Goal: Check status: Check status

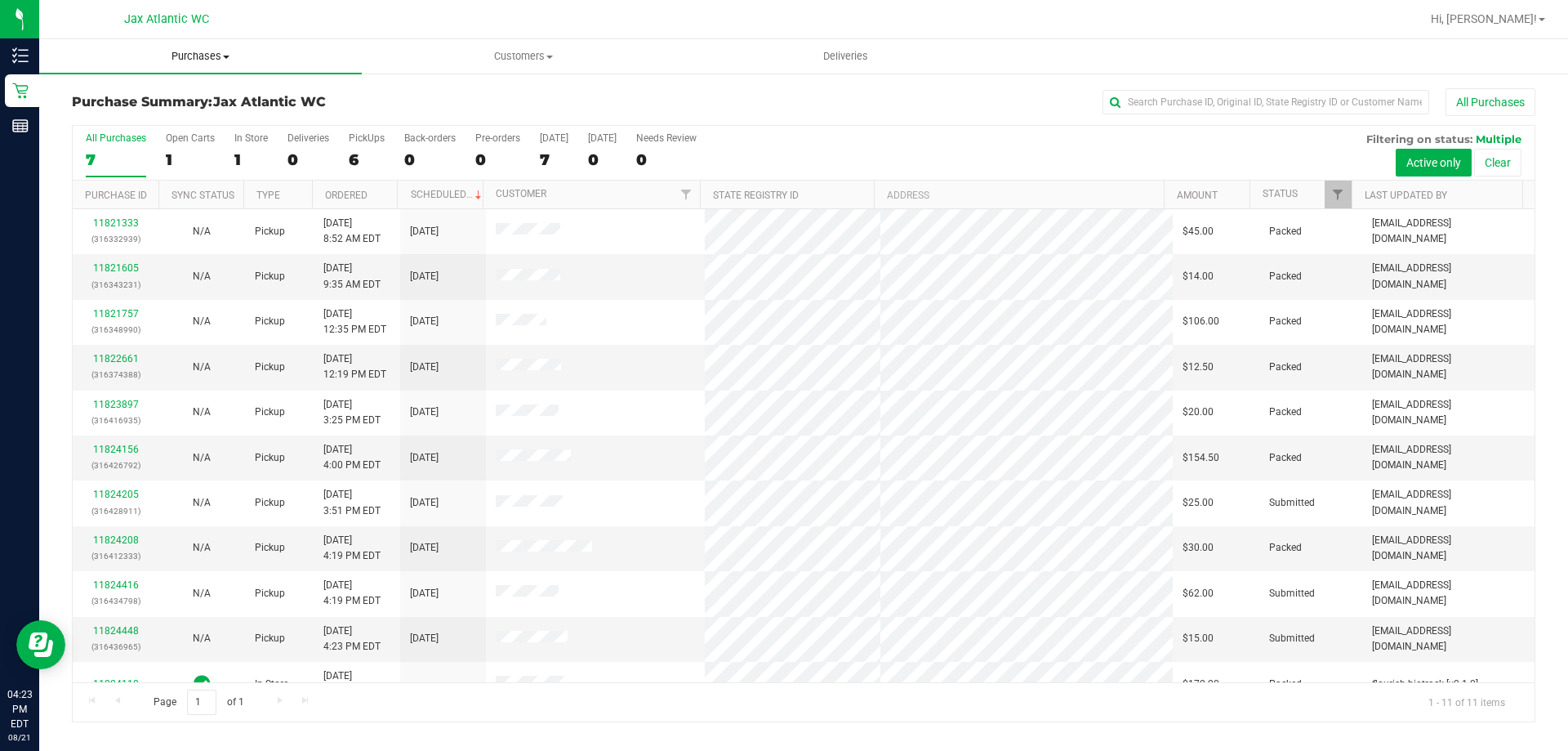
click at [202, 59] on span "Purchases" at bounding box center [200, 57] width 323 height 15
click at [146, 120] on li "Fulfillment" at bounding box center [200, 118] width 323 height 19
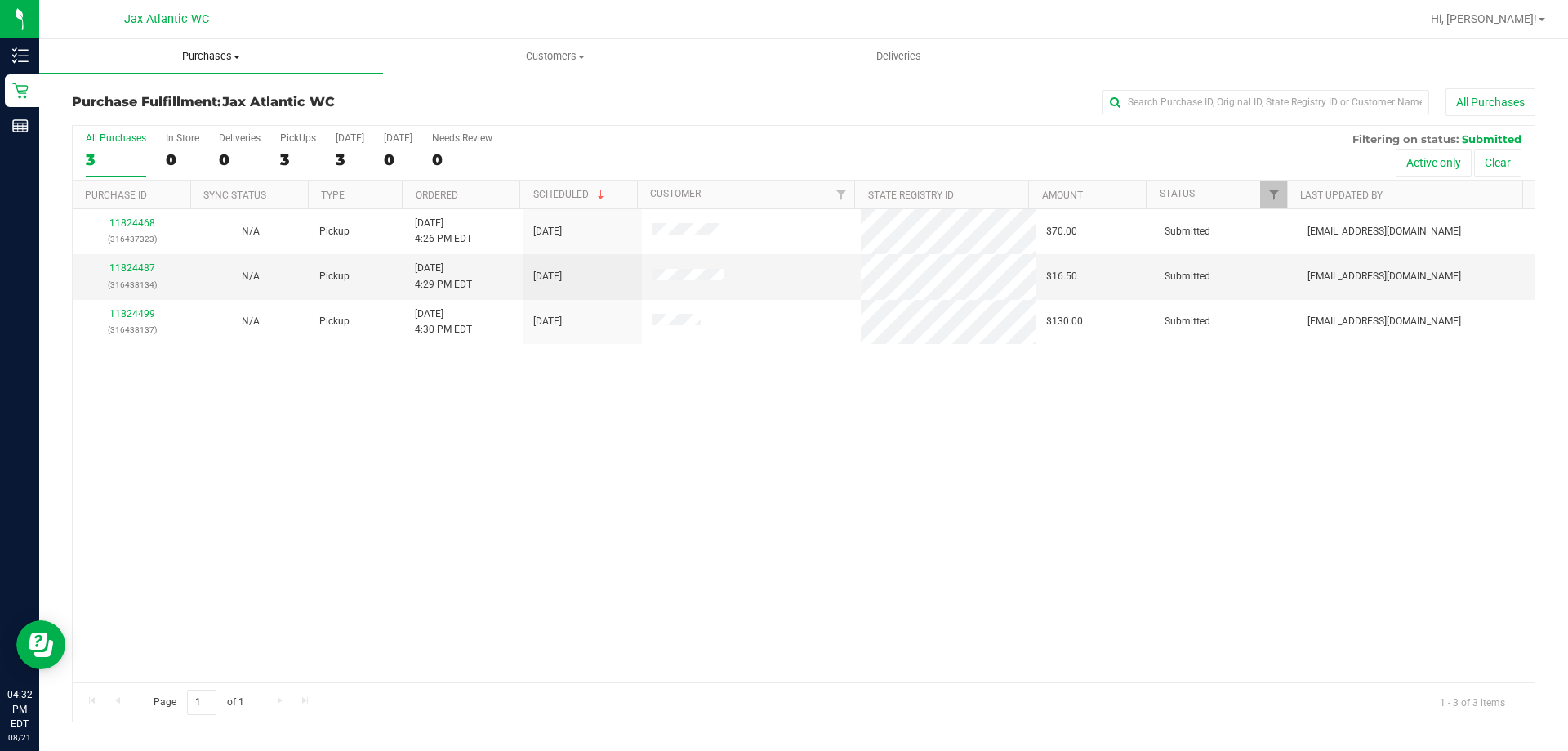
click at [209, 58] on span "Purchases" at bounding box center [211, 57] width 344 height 15
click at [157, 115] on li "Fulfillment" at bounding box center [211, 118] width 344 height 19
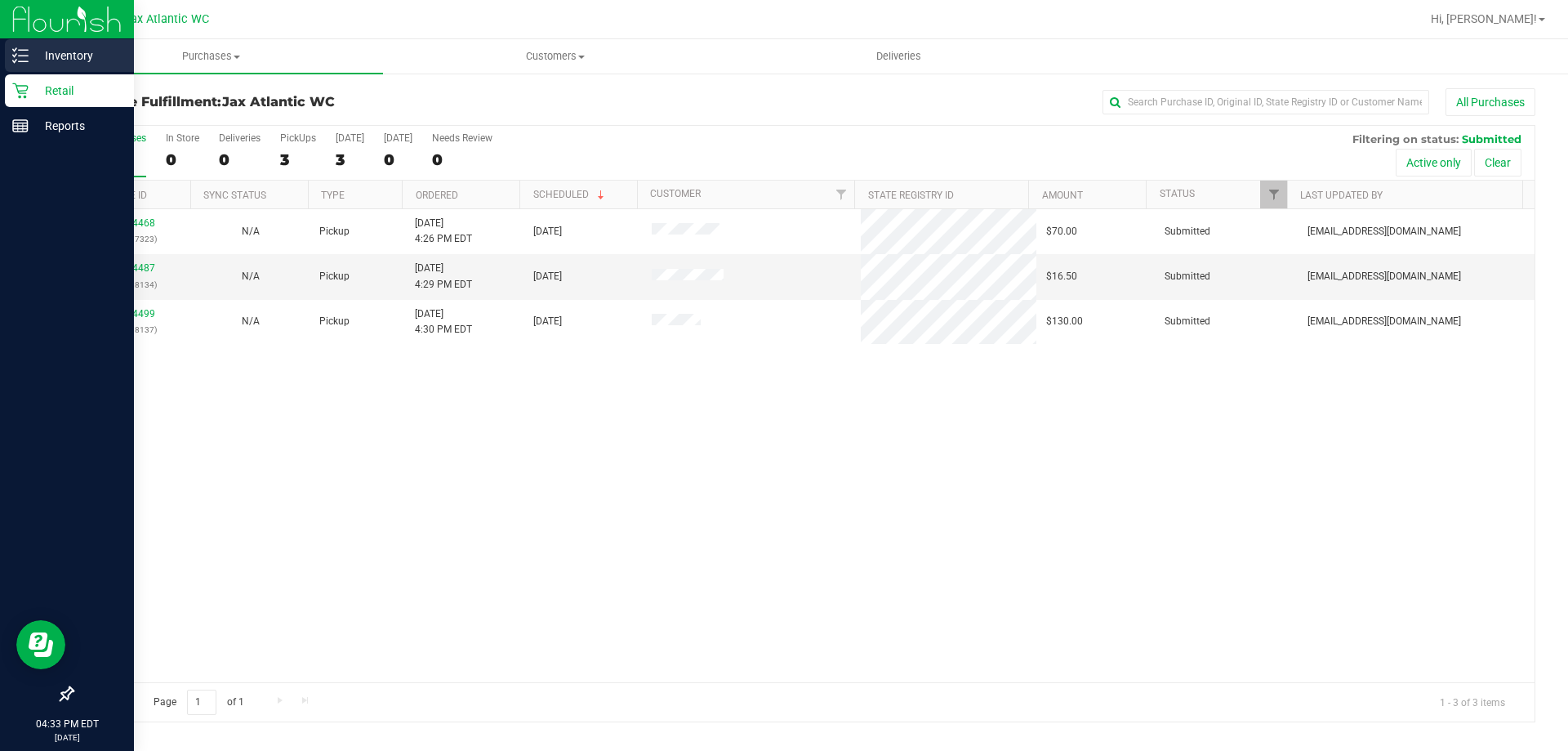
click at [32, 58] on p "Inventory" at bounding box center [77, 55] width 98 height 19
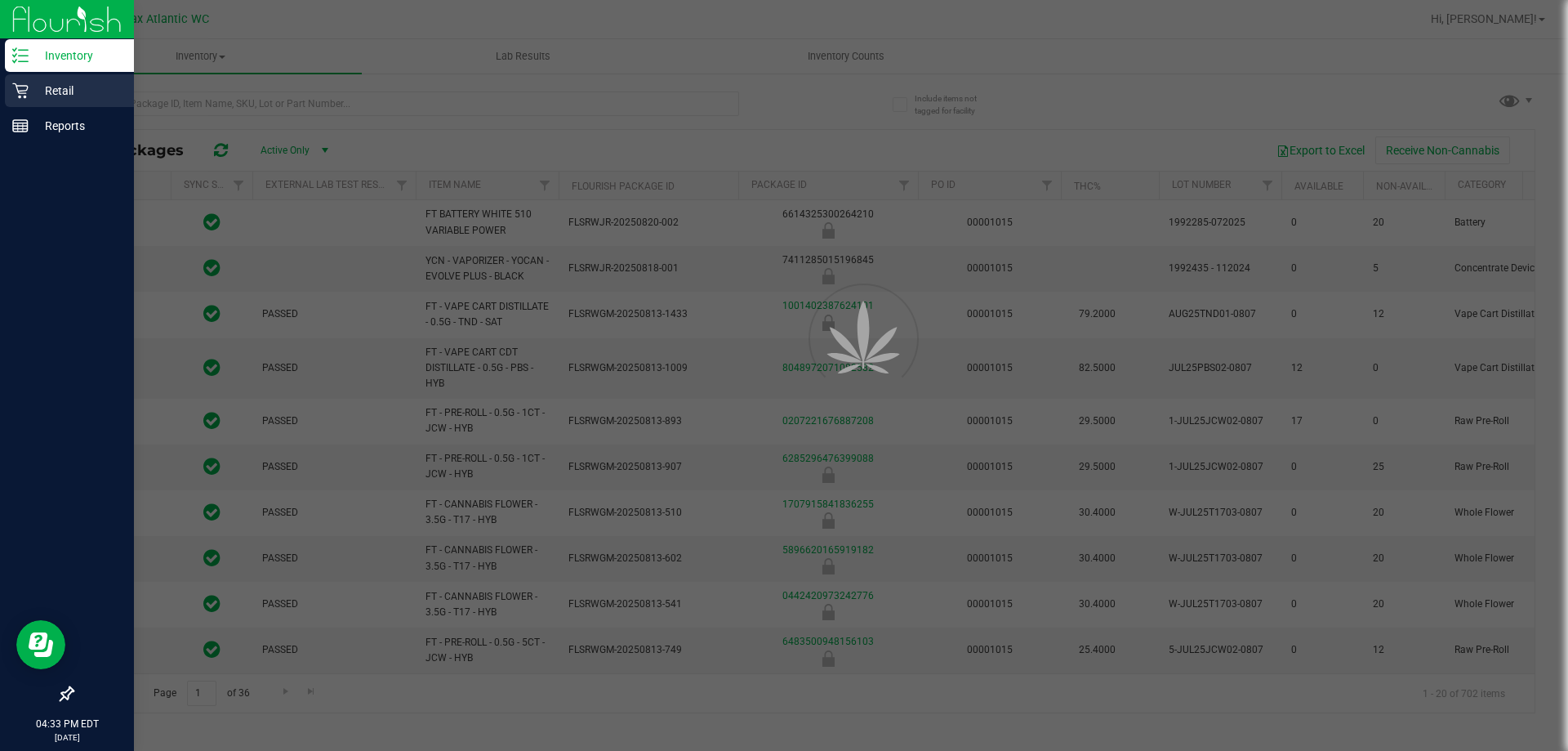
click at [49, 87] on p "Retail" at bounding box center [77, 90] width 98 height 19
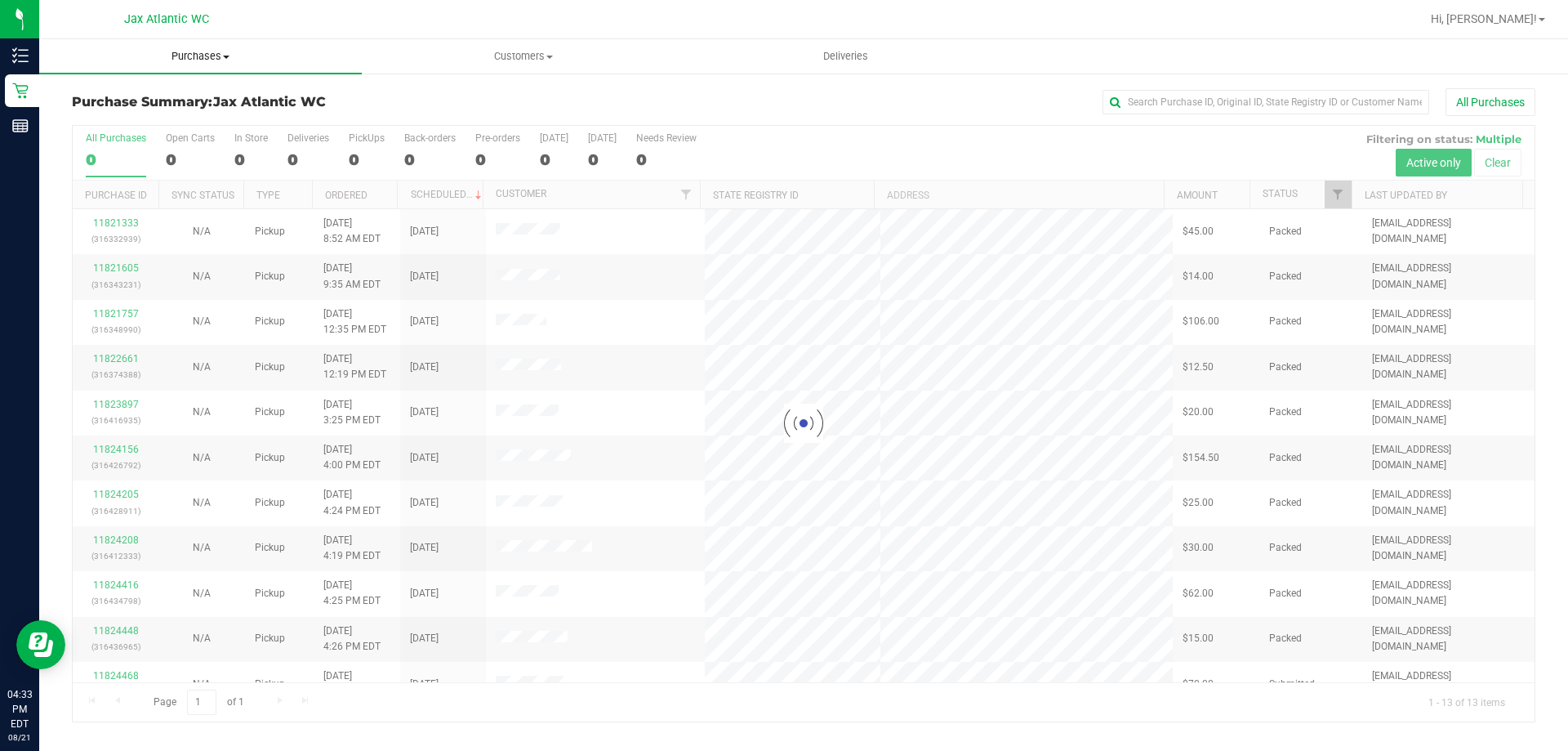
click at [189, 55] on span "Purchases" at bounding box center [200, 57] width 323 height 15
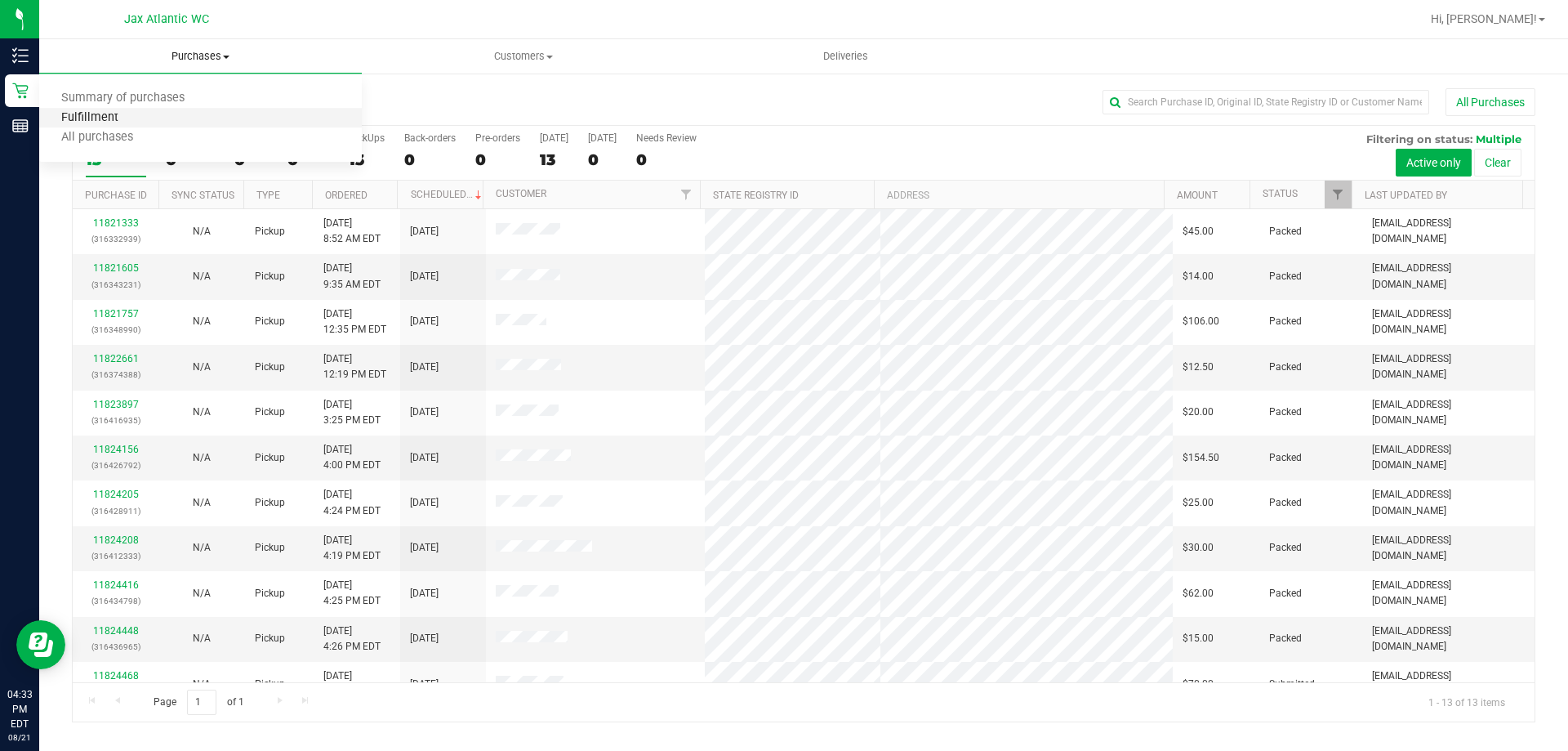
click at [120, 114] on span "Fulfillment" at bounding box center [90, 118] width 101 height 14
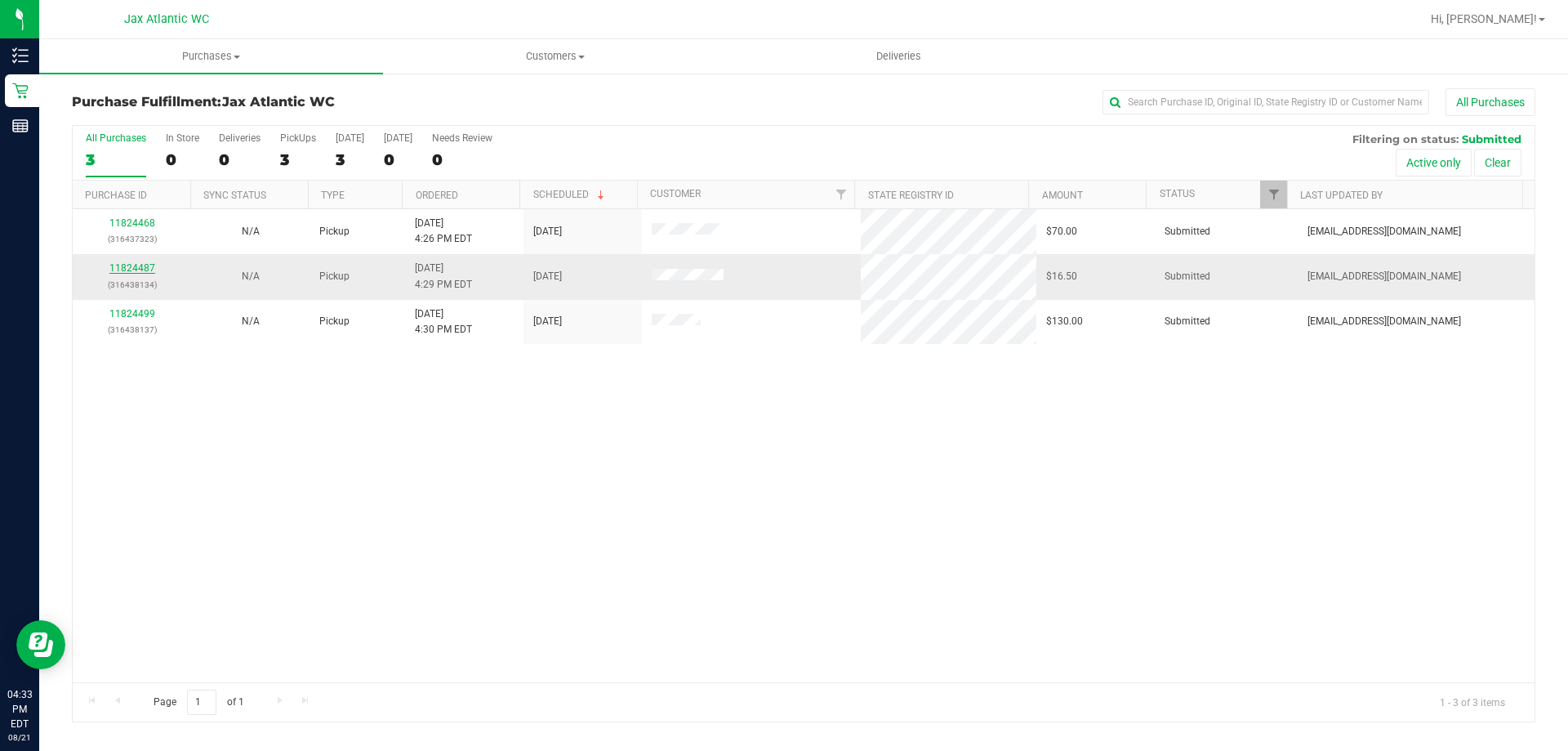
click at [135, 266] on link "11824487" at bounding box center [133, 268] width 46 height 12
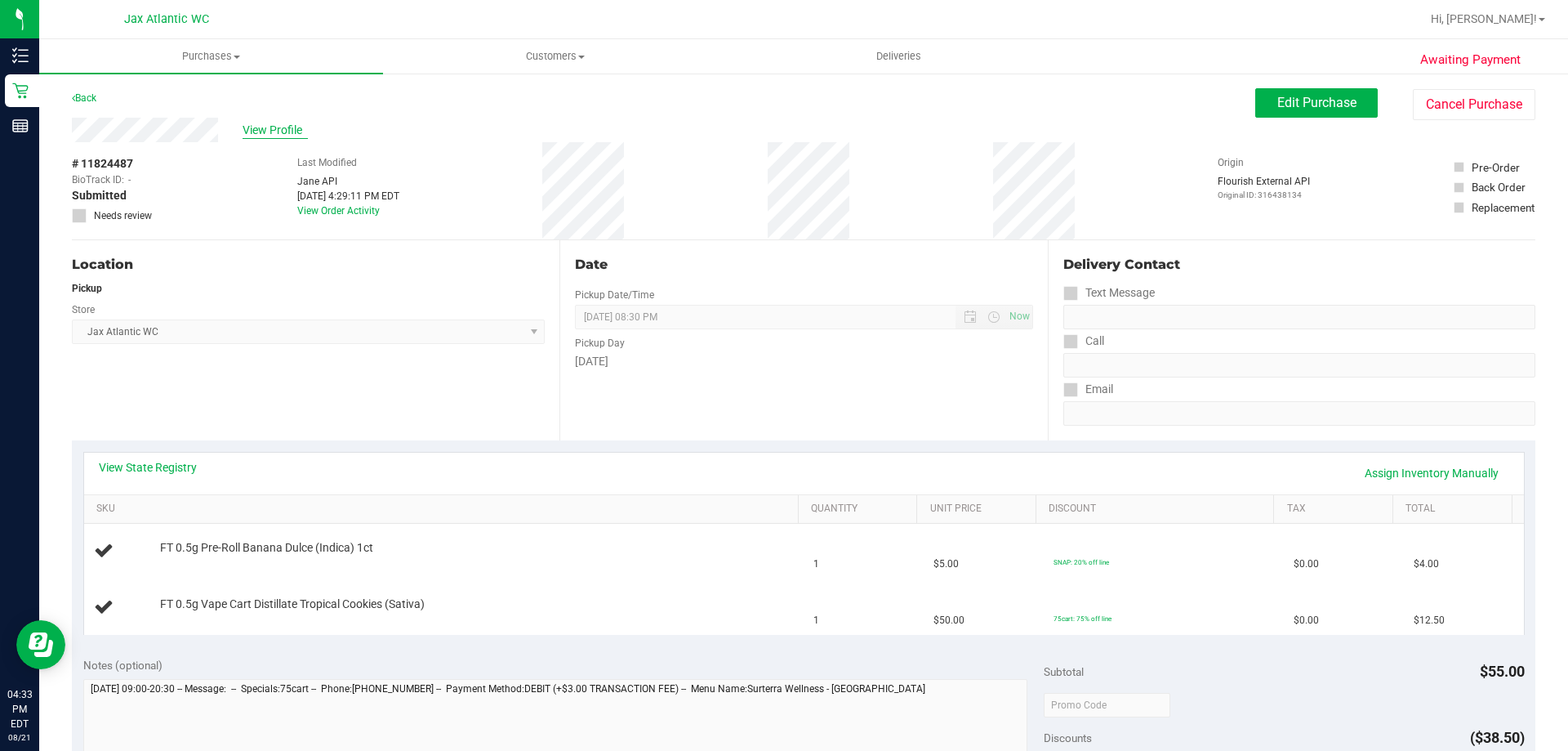
click at [257, 129] on span "View Profile" at bounding box center [274, 130] width 65 height 17
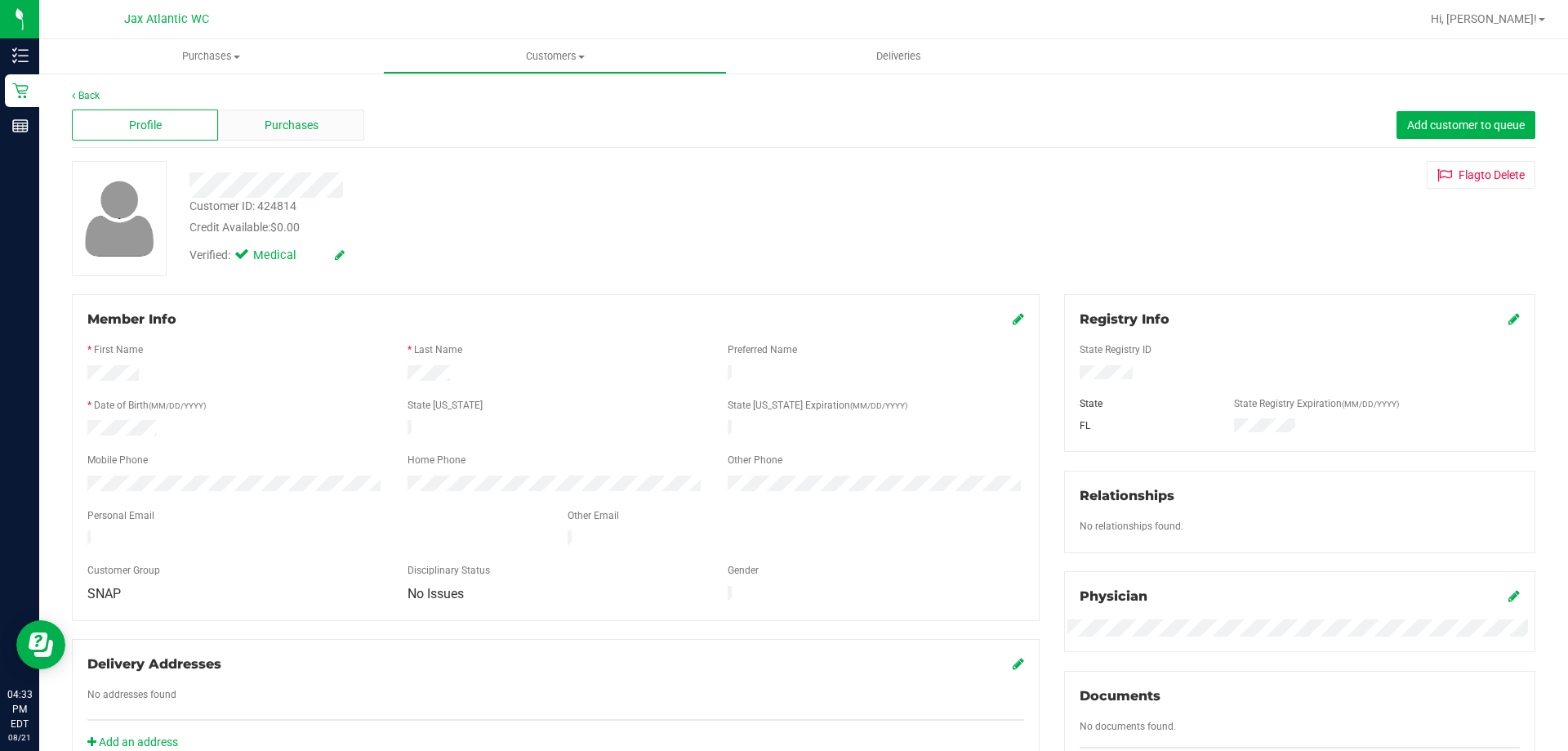
click at [264, 123] on span "Purchases" at bounding box center [291, 125] width 54 height 17
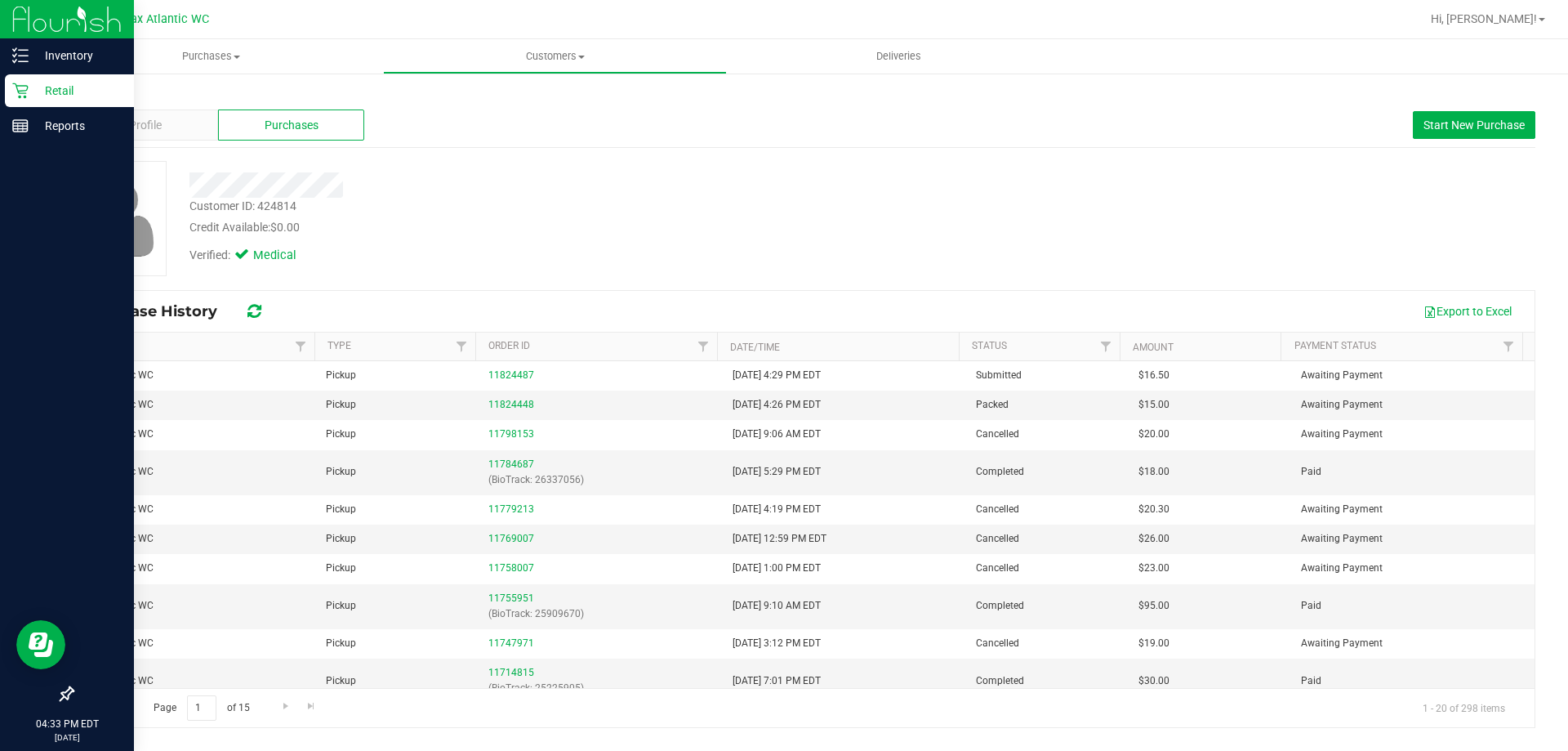
click at [24, 91] on icon at bounding box center [20, 91] width 16 height 16
